Goal: Find specific page/section: Find specific page/section

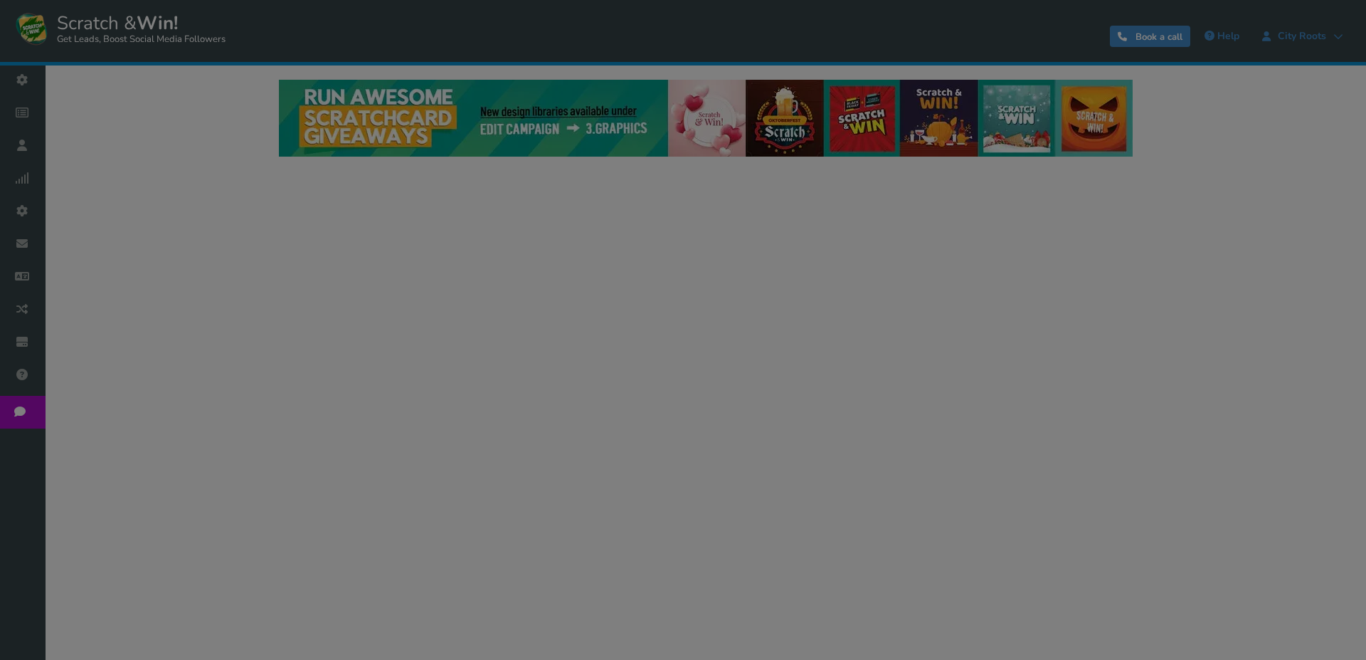
select select "20804"
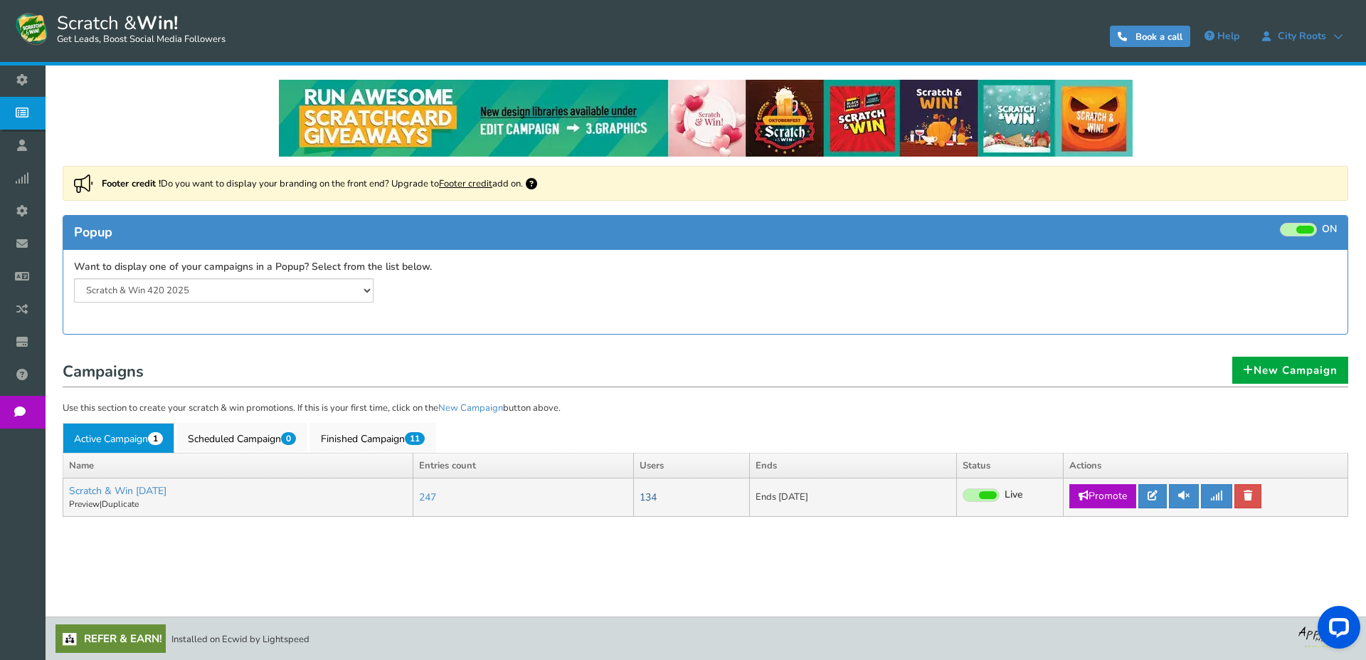
click at [657, 491] on link "134" at bounding box center [648, 497] width 17 height 14
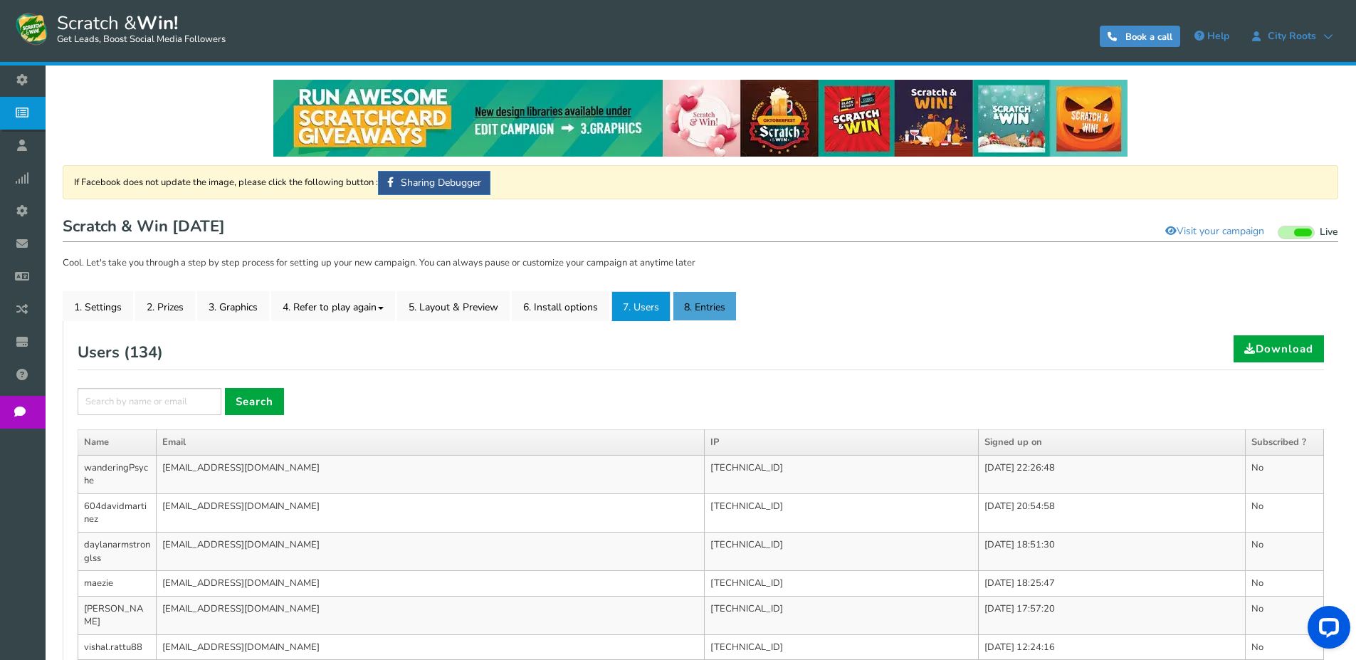
click at [712, 293] on link "8. Entries" at bounding box center [704, 306] width 64 height 30
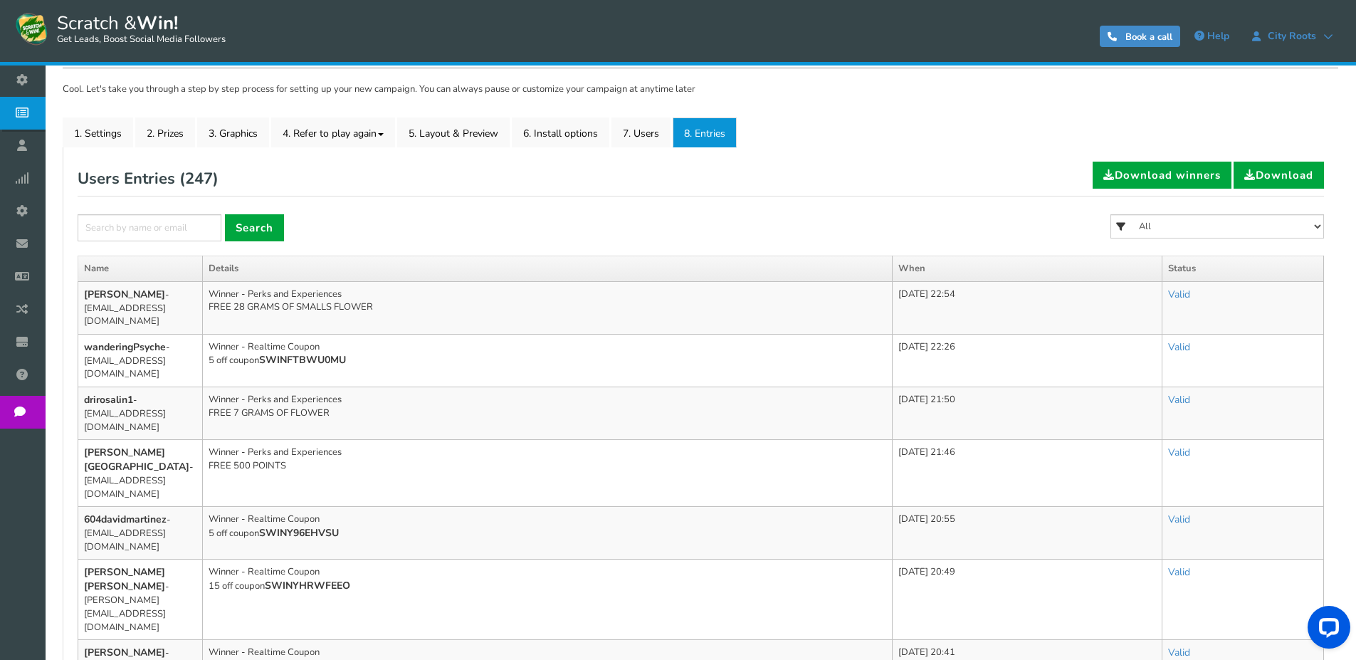
scroll to position [213, 0]
